Goal: Check status: Check status

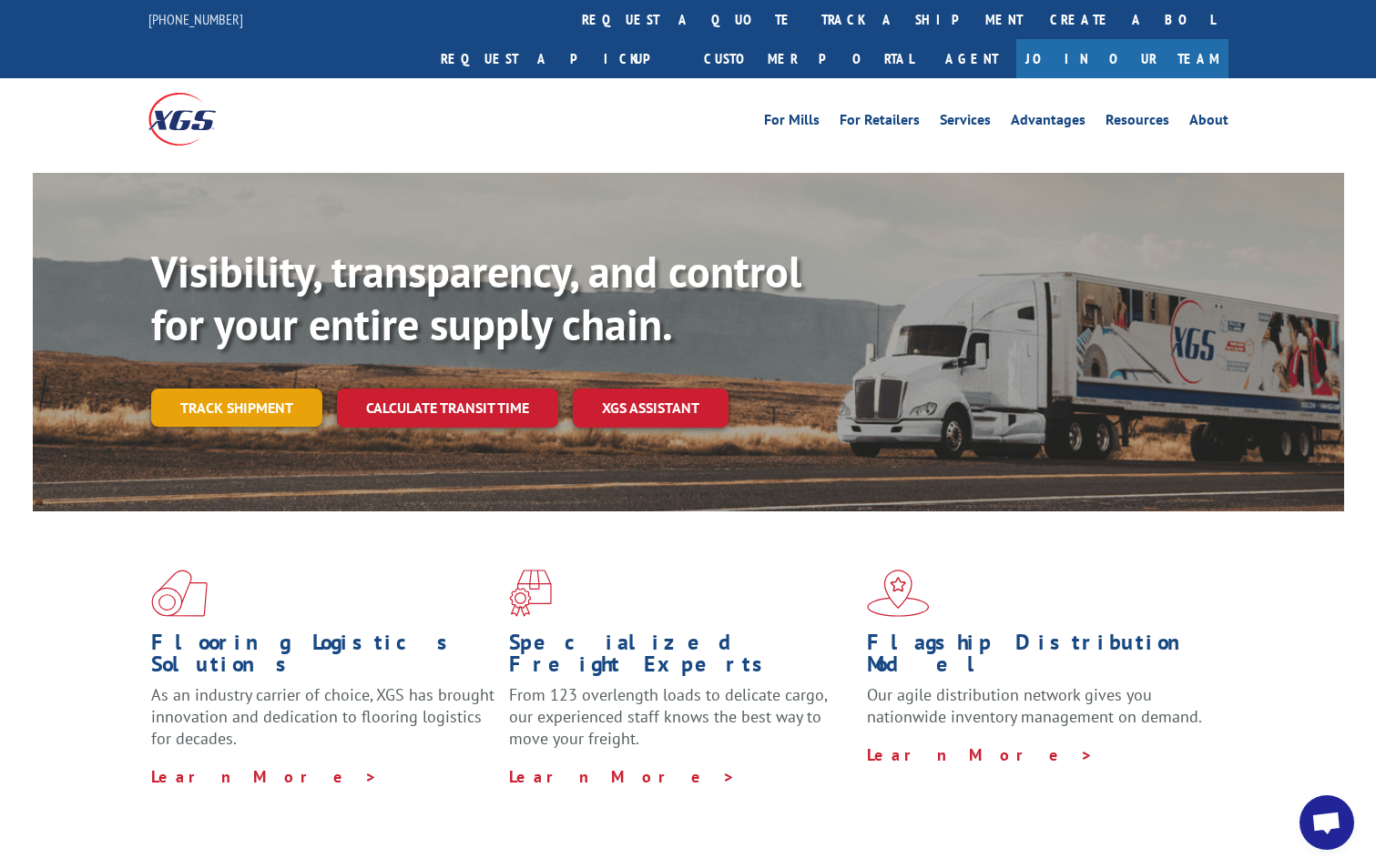
click at [243, 389] on link "Track shipment" at bounding box center [237, 408] width 171 height 38
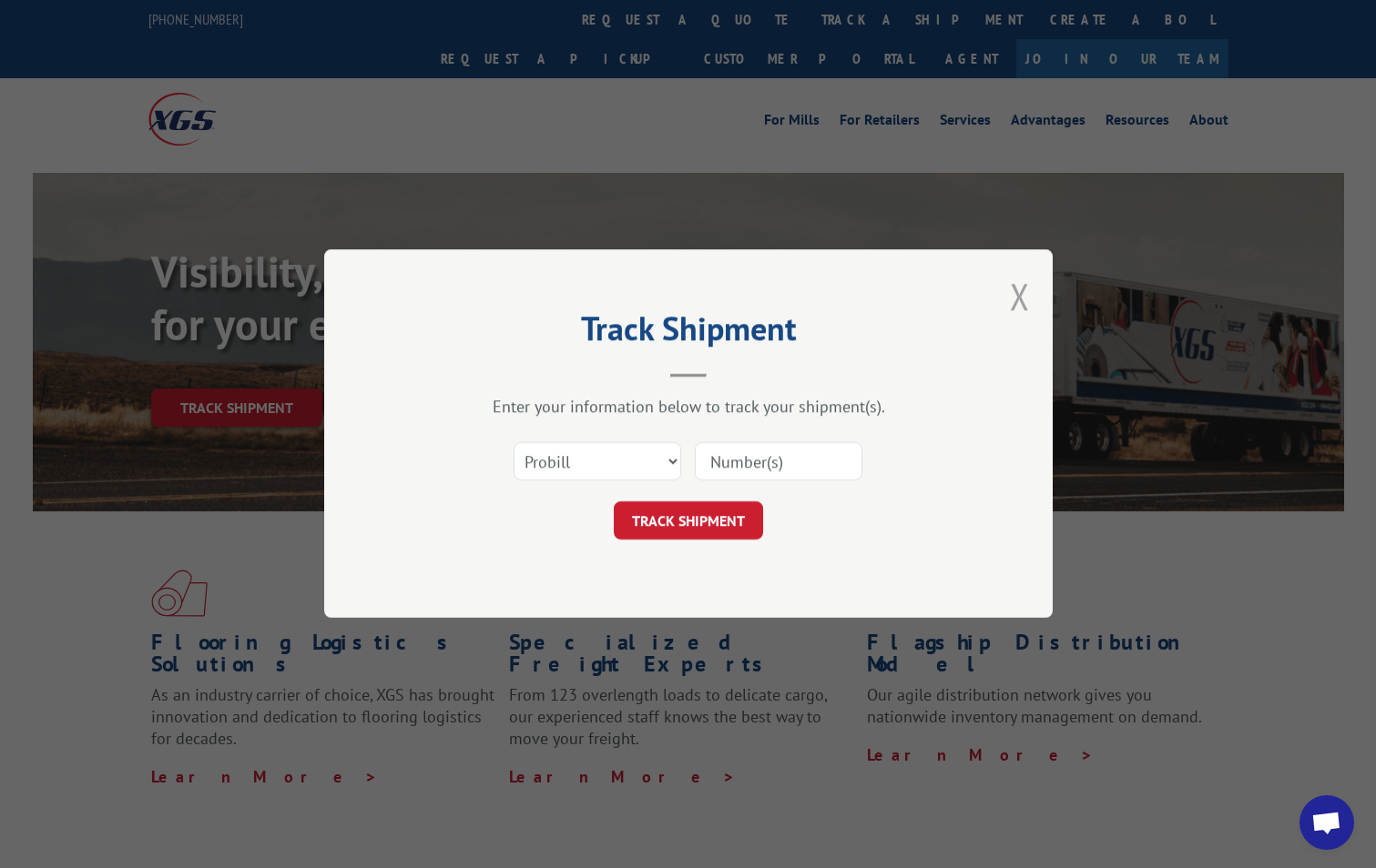
click at [1025, 298] on button "Close modal" at bounding box center [1020, 296] width 20 height 48
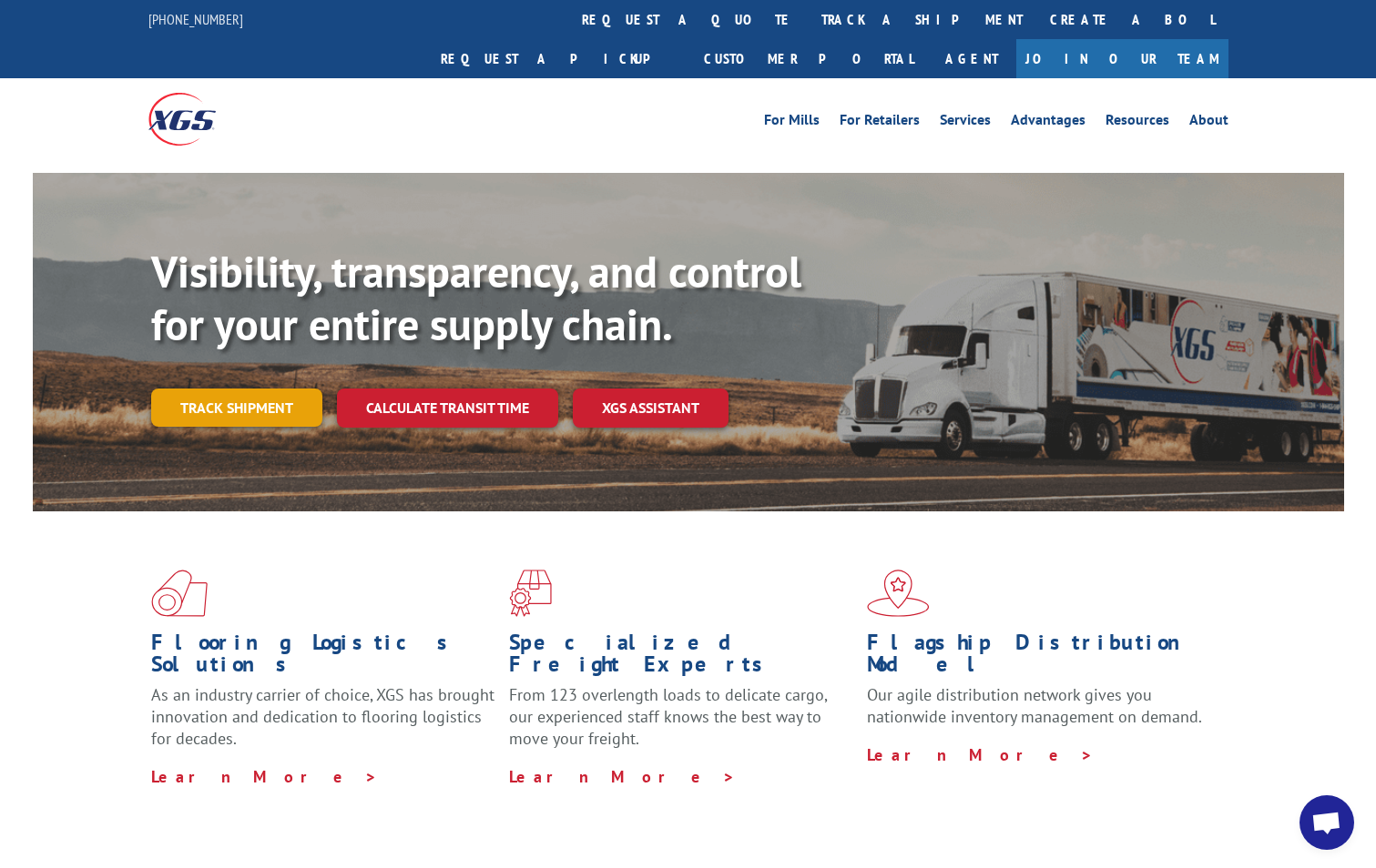
click at [213, 389] on link "Track shipment" at bounding box center [237, 408] width 171 height 38
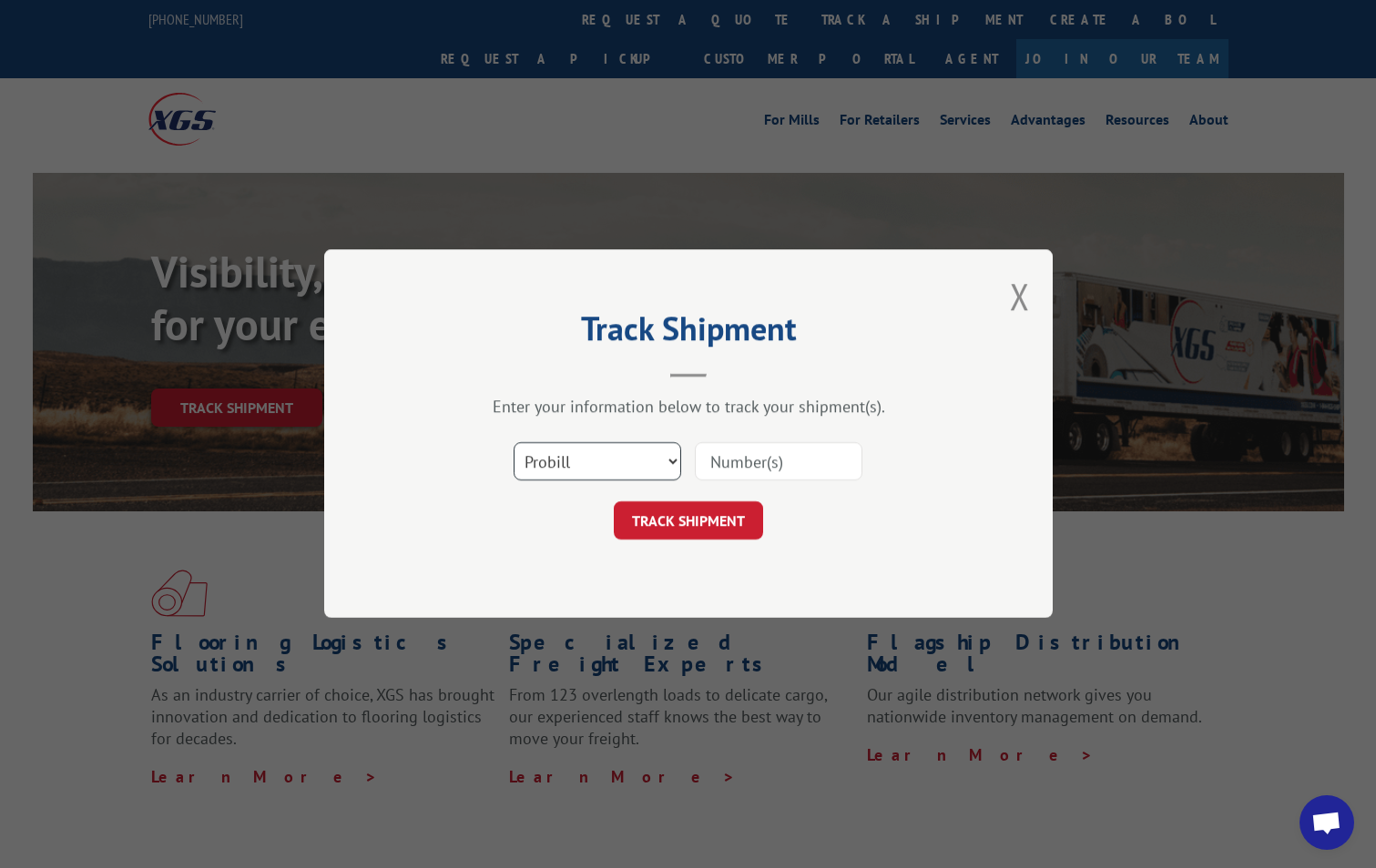
click at [670, 460] on select "Select category... Probill BOL PO" at bounding box center [597, 462] width 168 height 38
select select "bol"
click at [513, 443] on select "Select category... Probill BOL PO" at bounding box center [597, 462] width 168 height 38
click at [786, 461] on input at bounding box center [778, 462] width 168 height 38
type input "21780314"
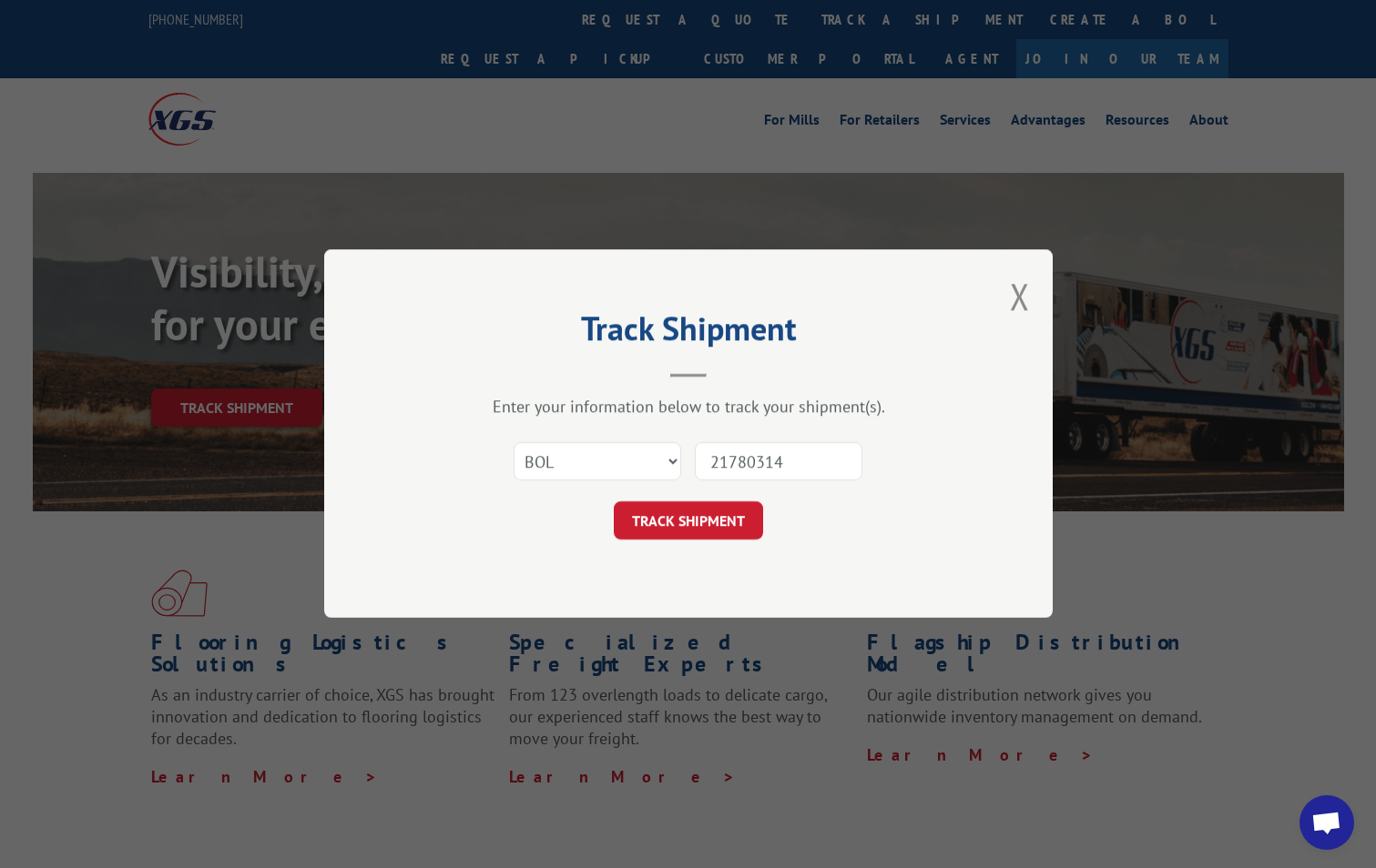
drag, startPoint x: 709, startPoint y: 514, endPoint x: 717, endPoint y: 506, distance: 11.3
click at [712, 512] on button "TRACK SHIPMENT" at bounding box center [688, 522] width 149 height 38
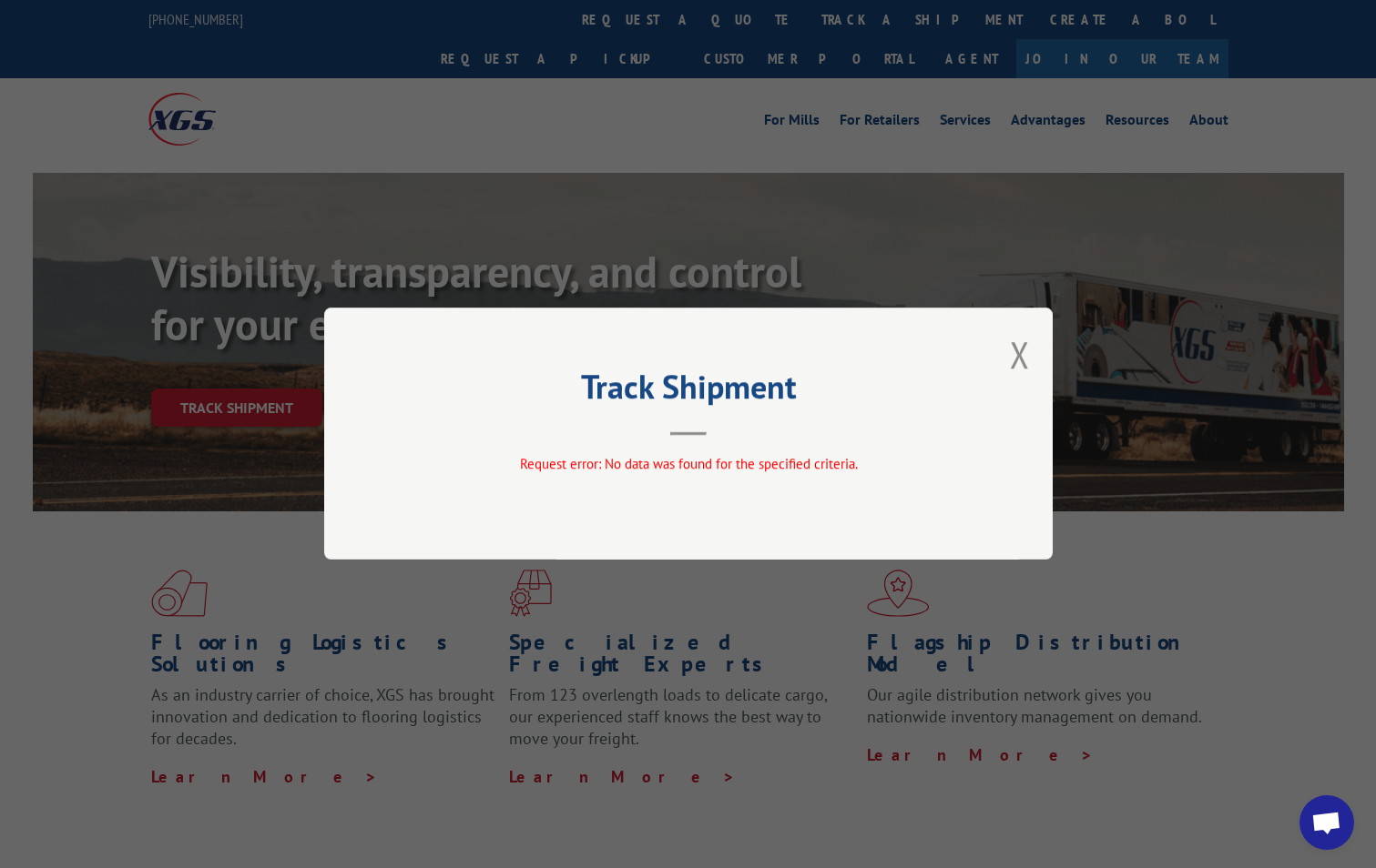
click at [1038, 355] on div "Track Shipment Request error: No data was found for the specified criteria." at bounding box center [688, 433] width 729 height 252
click at [1021, 354] on button "Close modal" at bounding box center [1020, 354] width 20 height 48
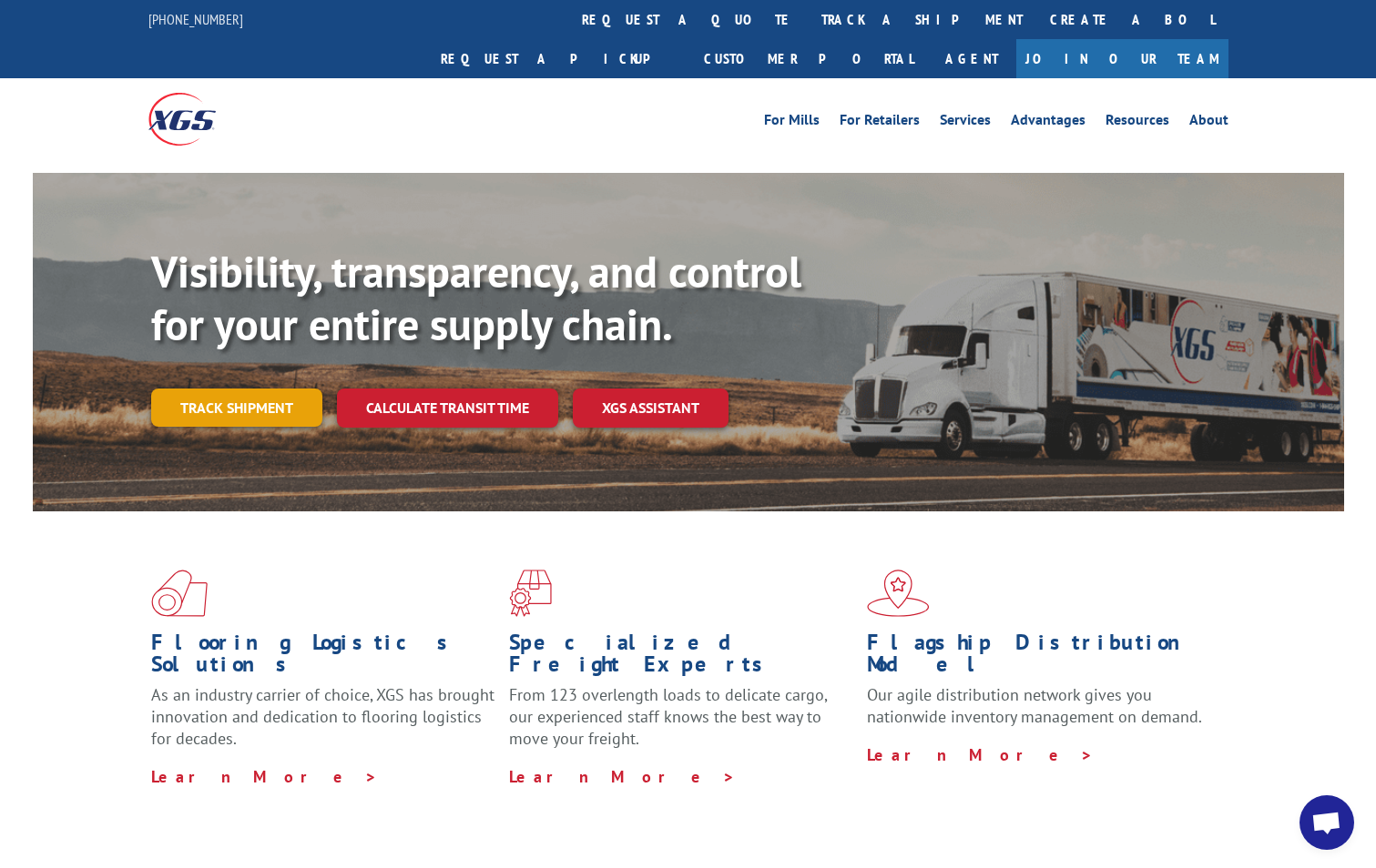
click at [220, 389] on link "Track shipment" at bounding box center [237, 408] width 171 height 38
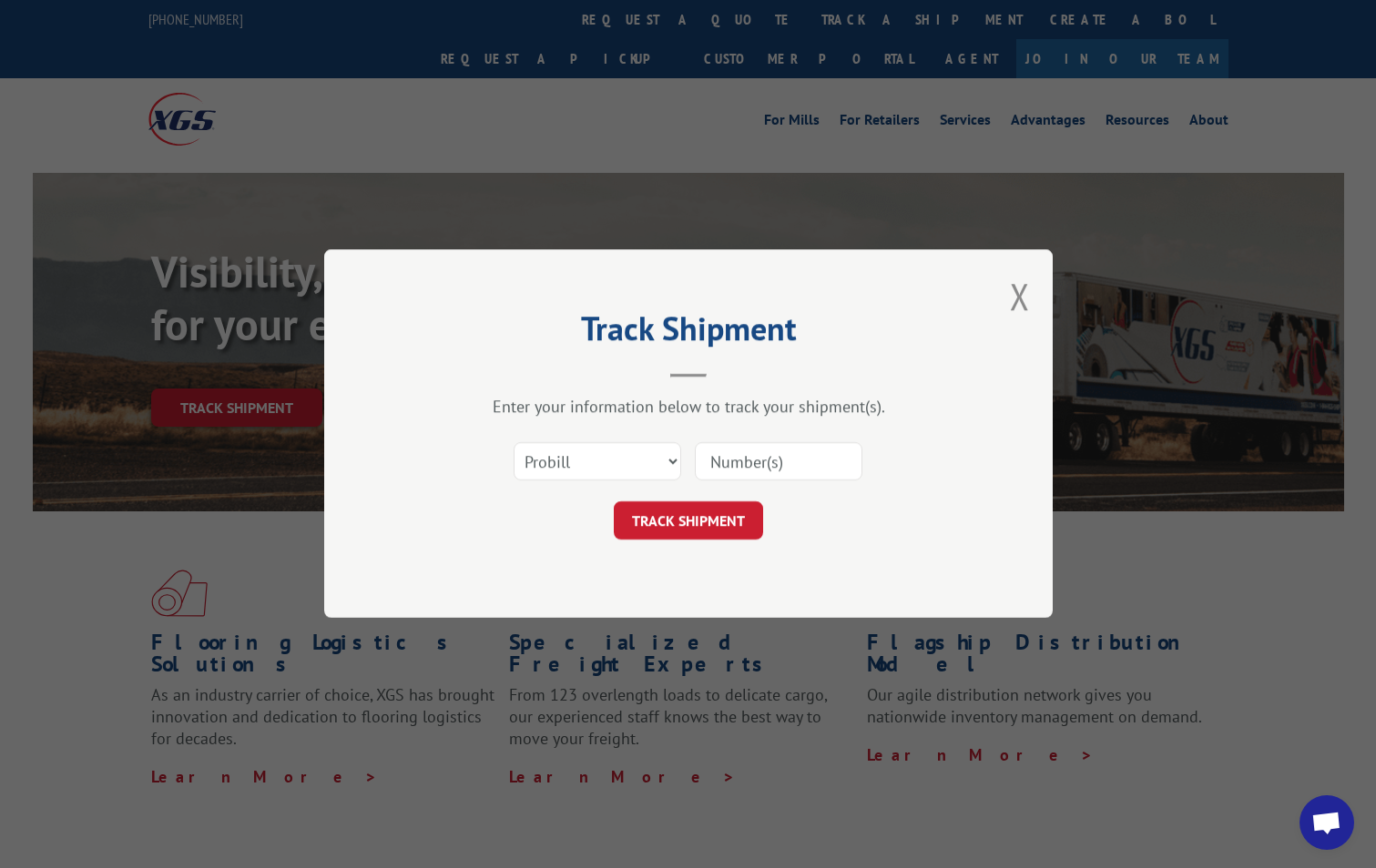
click at [798, 453] on input at bounding box center [778, 462] width 168 height 38
type input "21780314"
click at [686, 517] on button "TRACK SHIPMENT" at bounding box center [688, 522] width 149 height 38
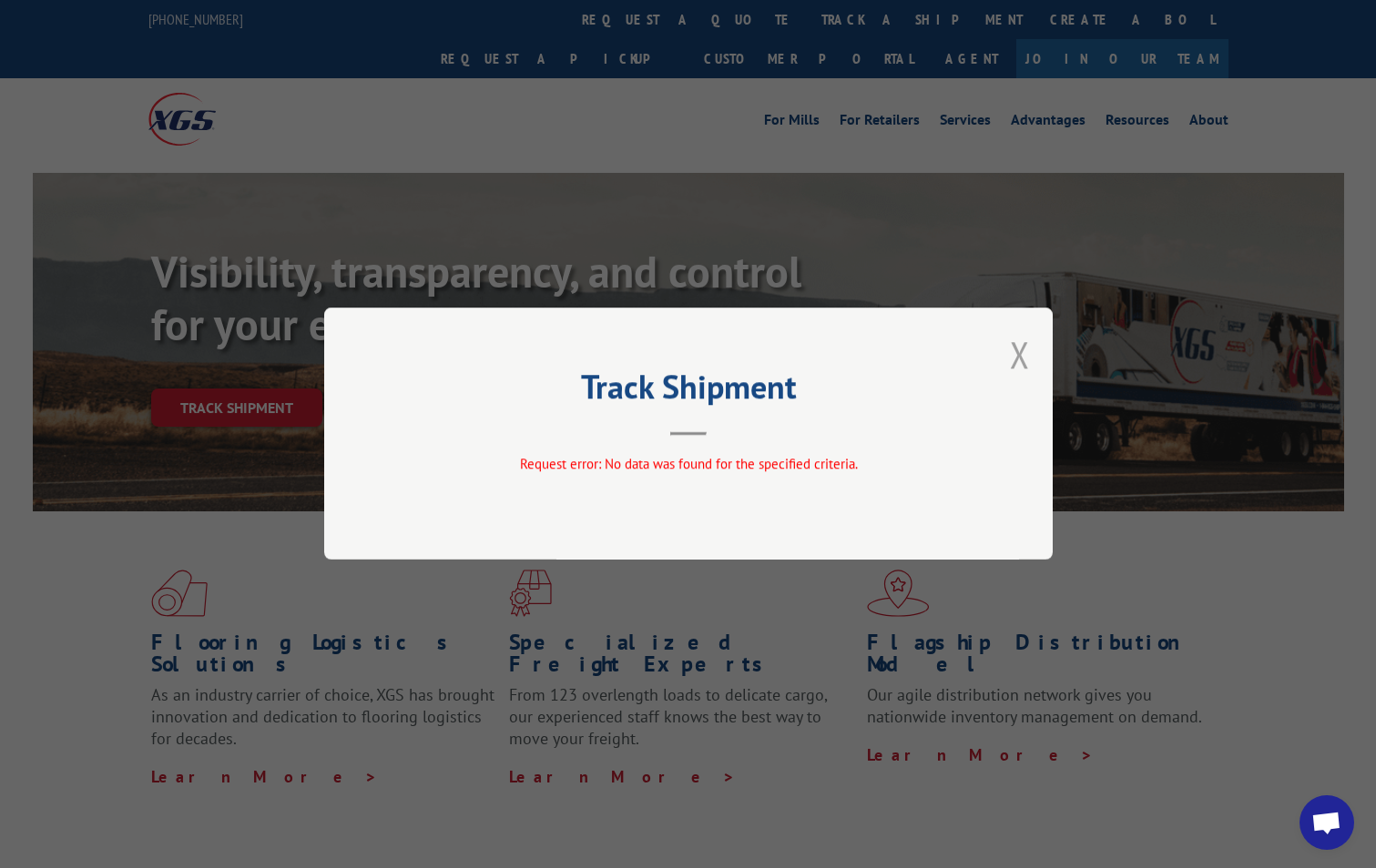
click at [1015, 358] on button "Close modal" at bounding box center [1020, 354] width 20 height 48
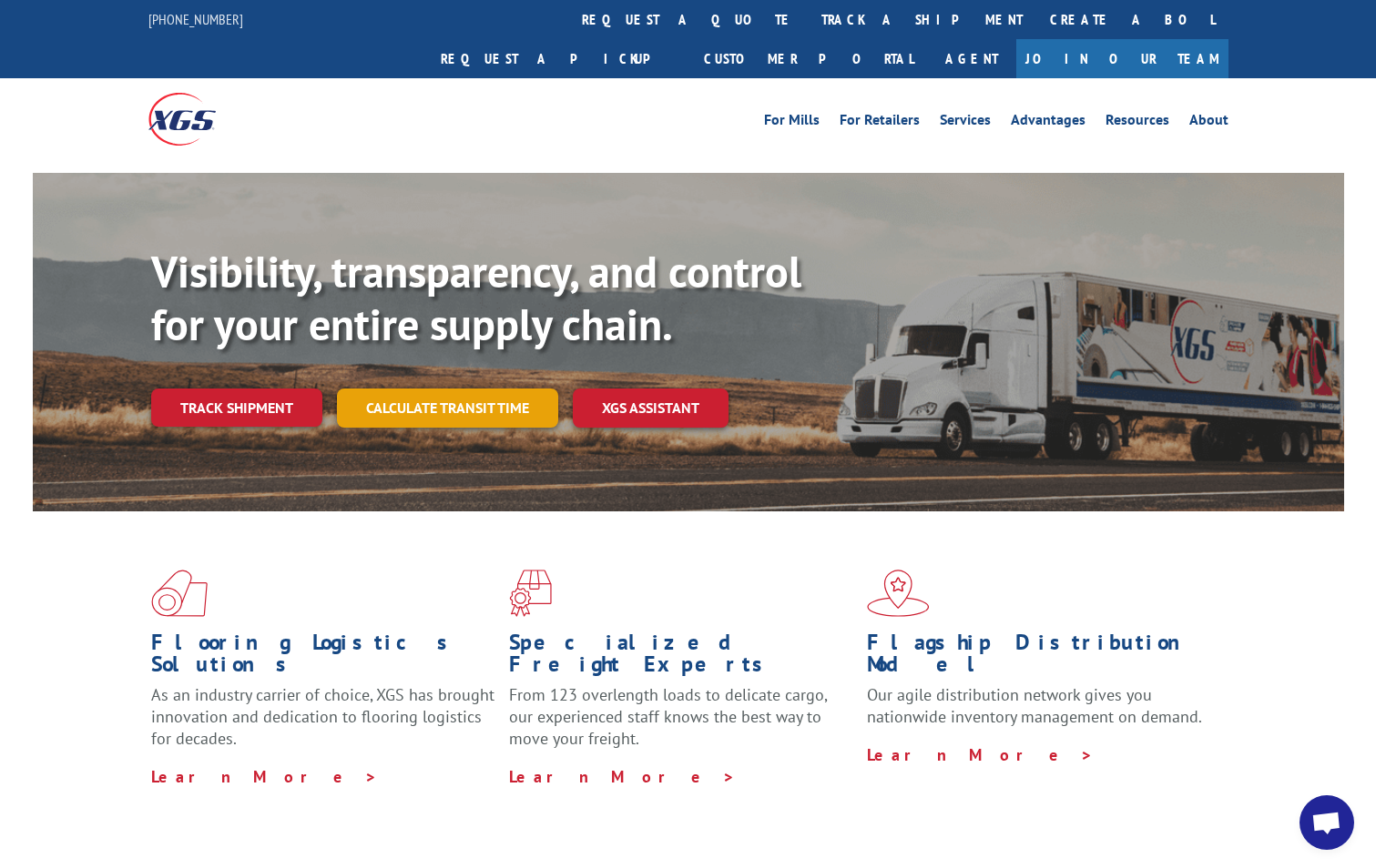
click at [454, 389] on link "Calculate transit time" at bounding box center [447, 408] width 221 height 39
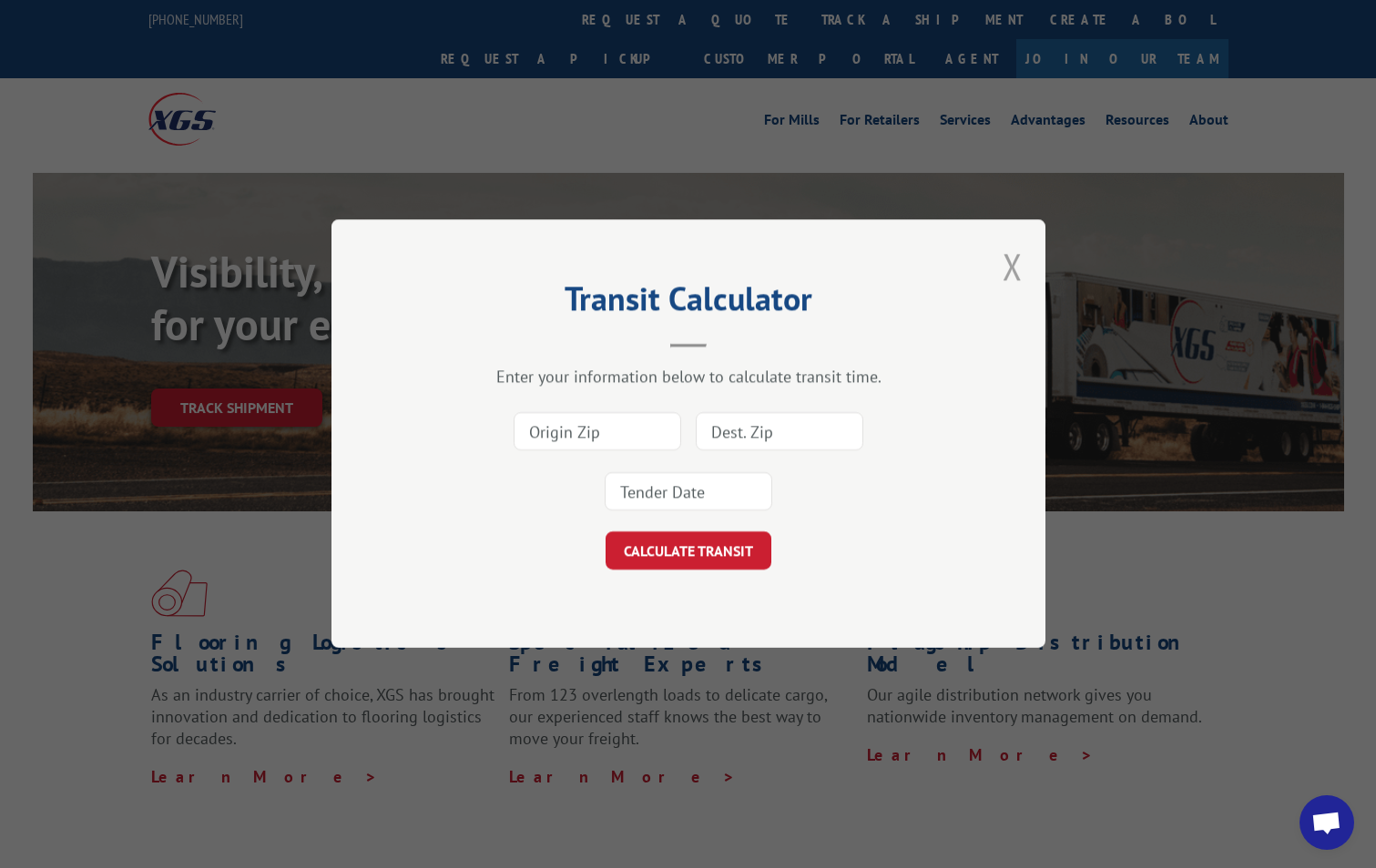
click at [1013, 263] on button "Close modal" at bounding box center [1012, 266] width 20 height 48
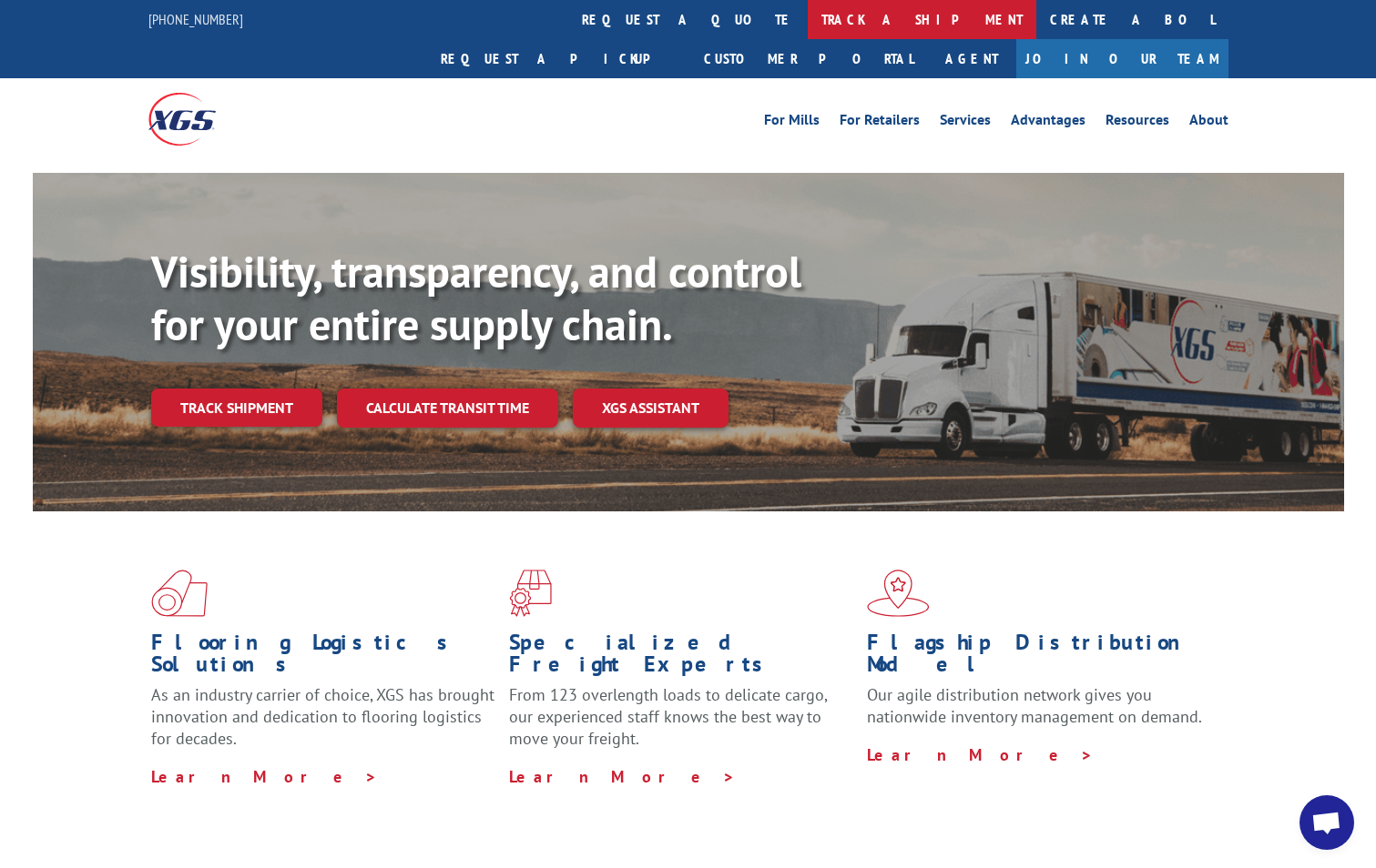
click at [808, 11] on link "track a shipment" at bounding box center [922, 19] width 229 height 39
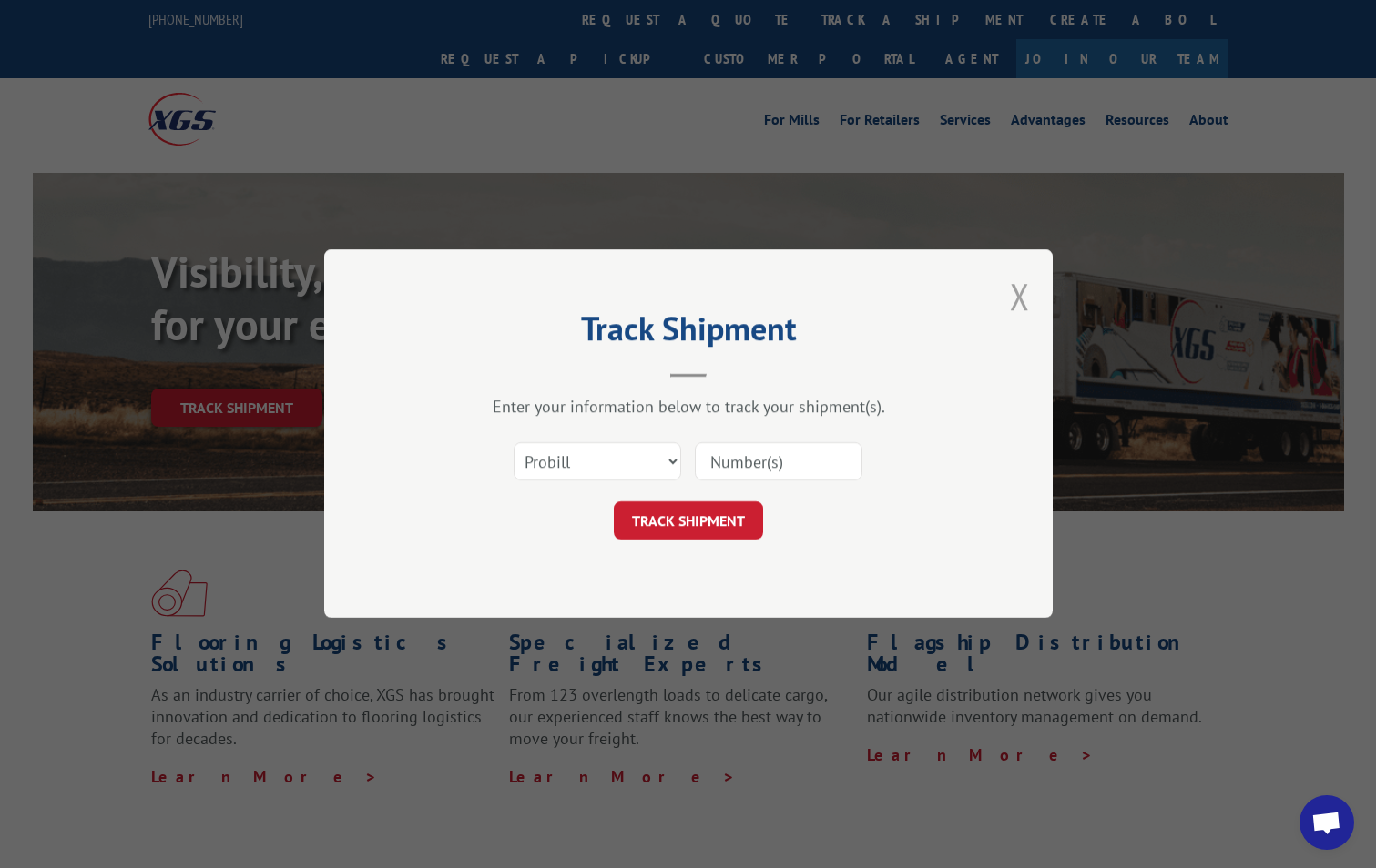
click at [1018, 295] on button "Close modal" at bounding box center [1020, 296] width 20 height 48
